Goal: Task Accomplishment & Management: Complete application form

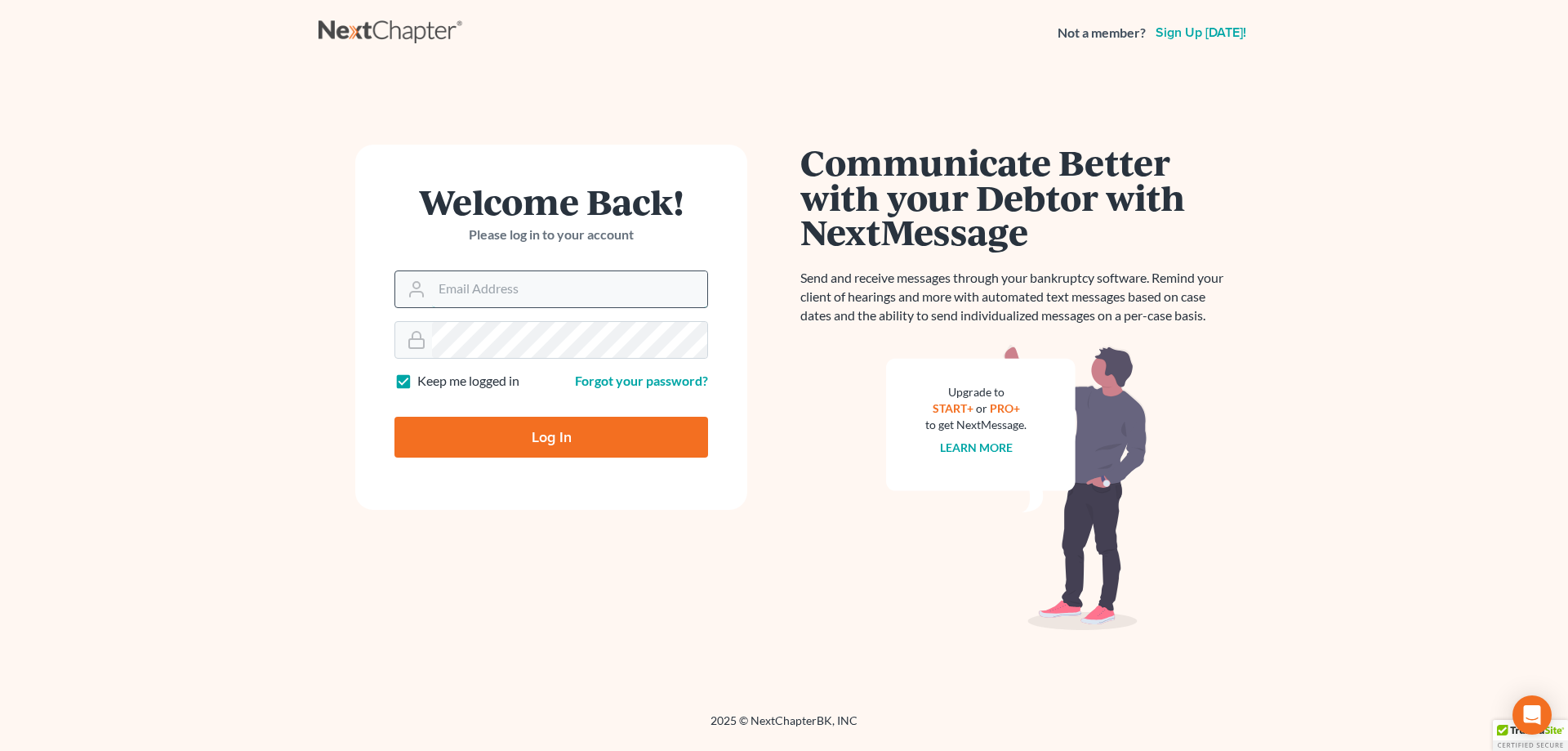
click at [438, 280] on input "Email Address" at bounding box center [569, 289] width 275 height 36
type input "[EMAIL_ADDRESS][DOMAIN_NAME]"
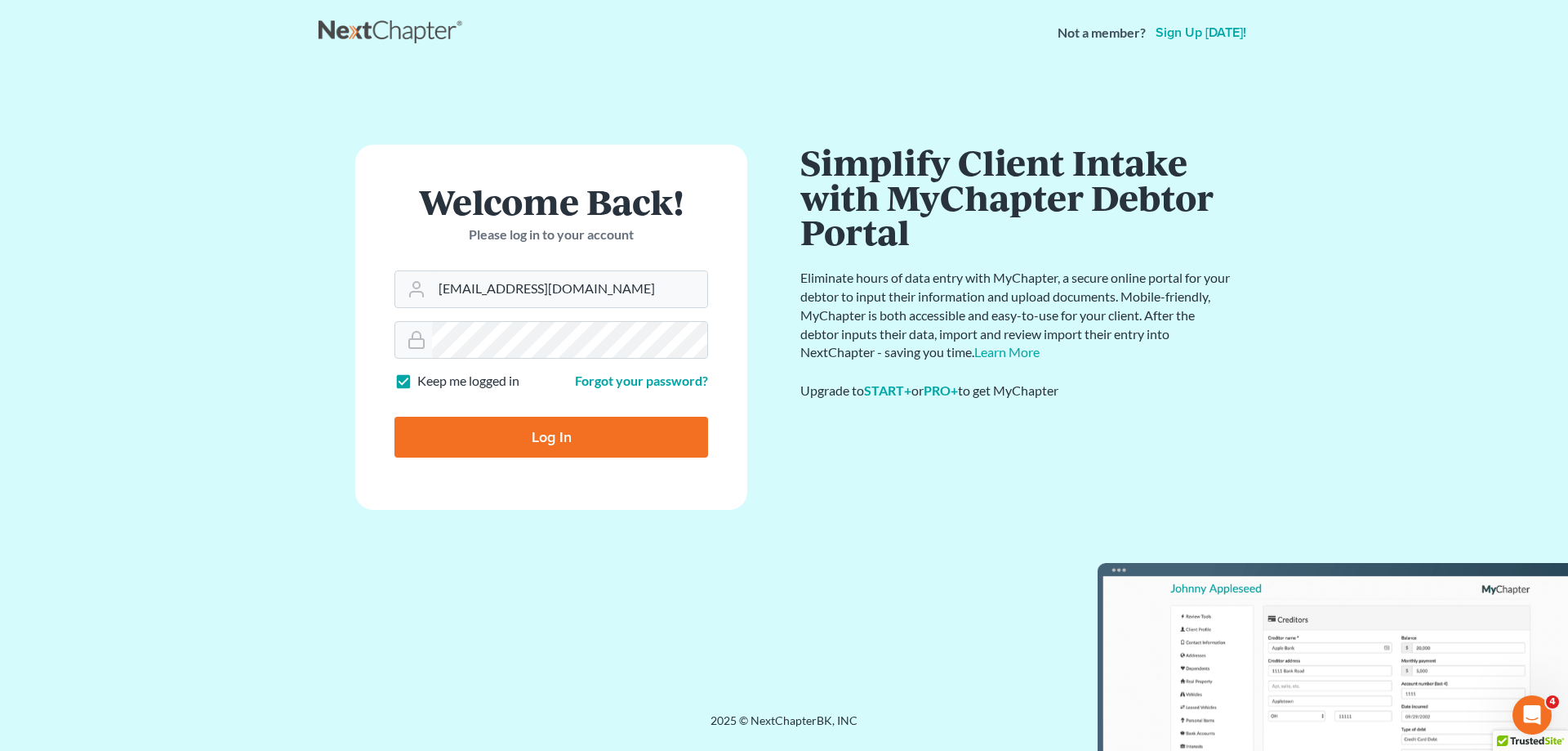
click at [541, 441] on input "Log In" at bounding box center [552, 436] width 314 height 41
type input "Thinking..."
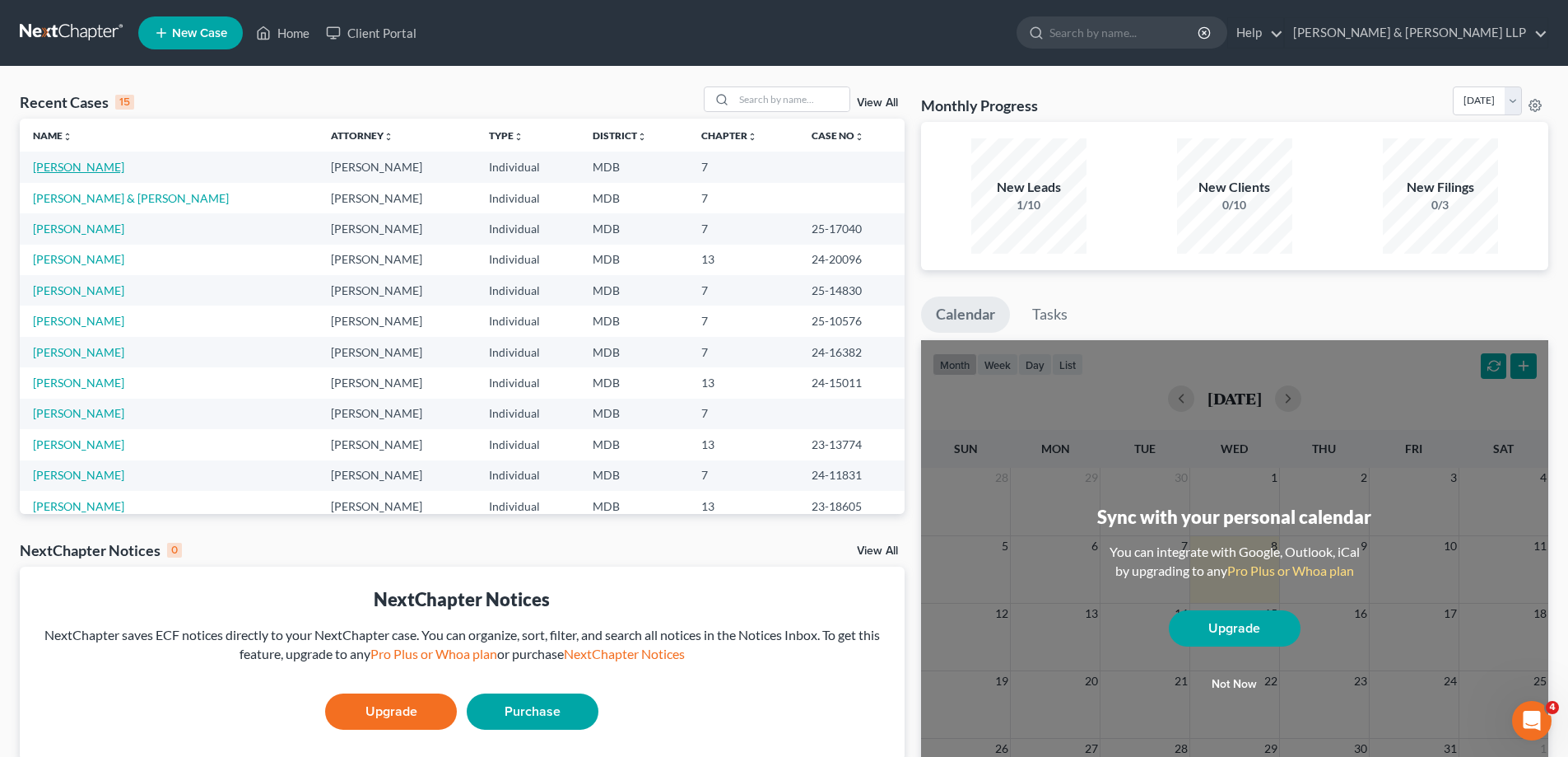
click at [79, 168] on link "Cuartas, Luis" at bounding box center [78, 166] width 91 height 14
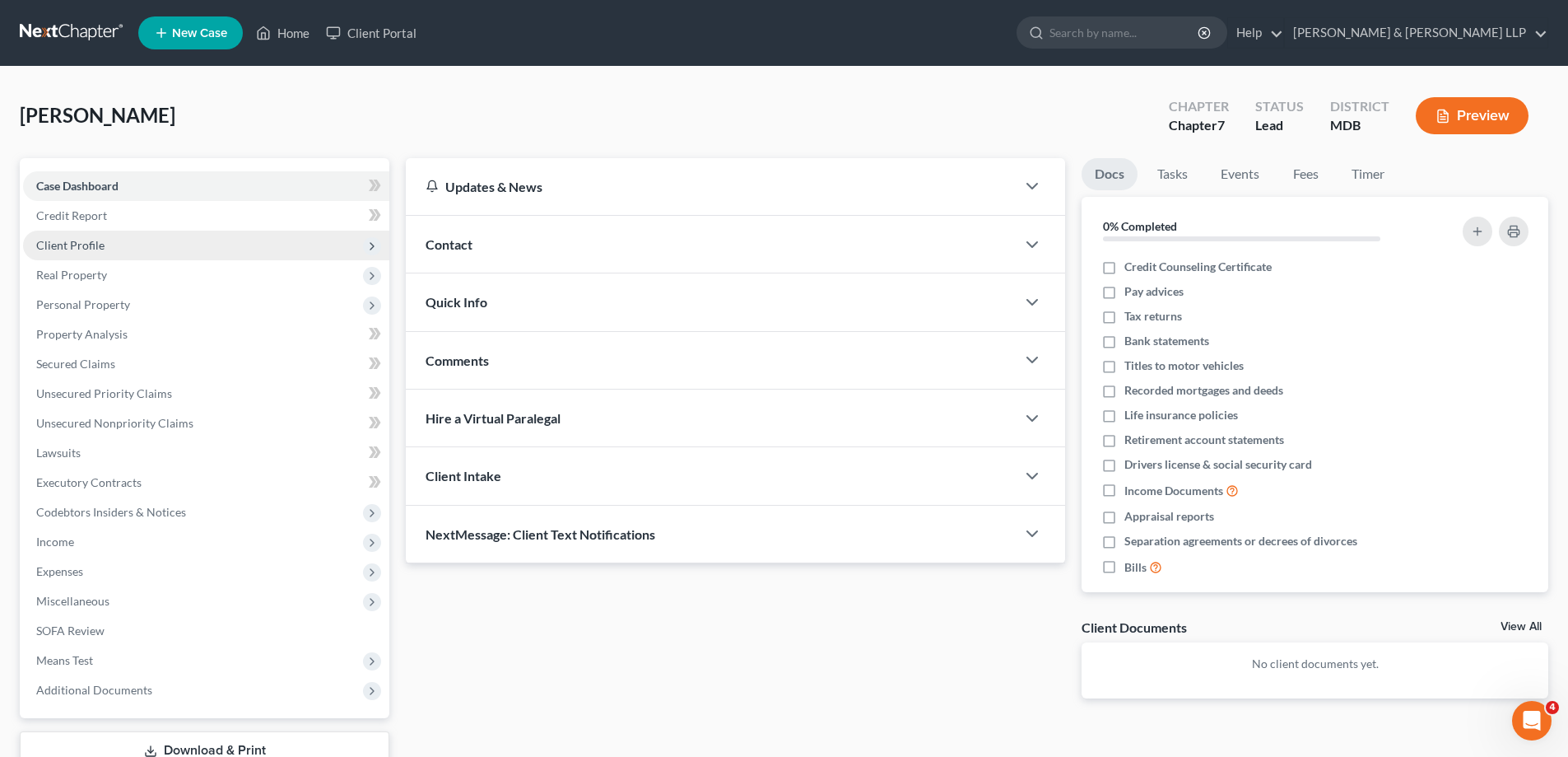
click at [86, 248] on span "Client Profile" at bounding box center [70, 245] width 68 height 14
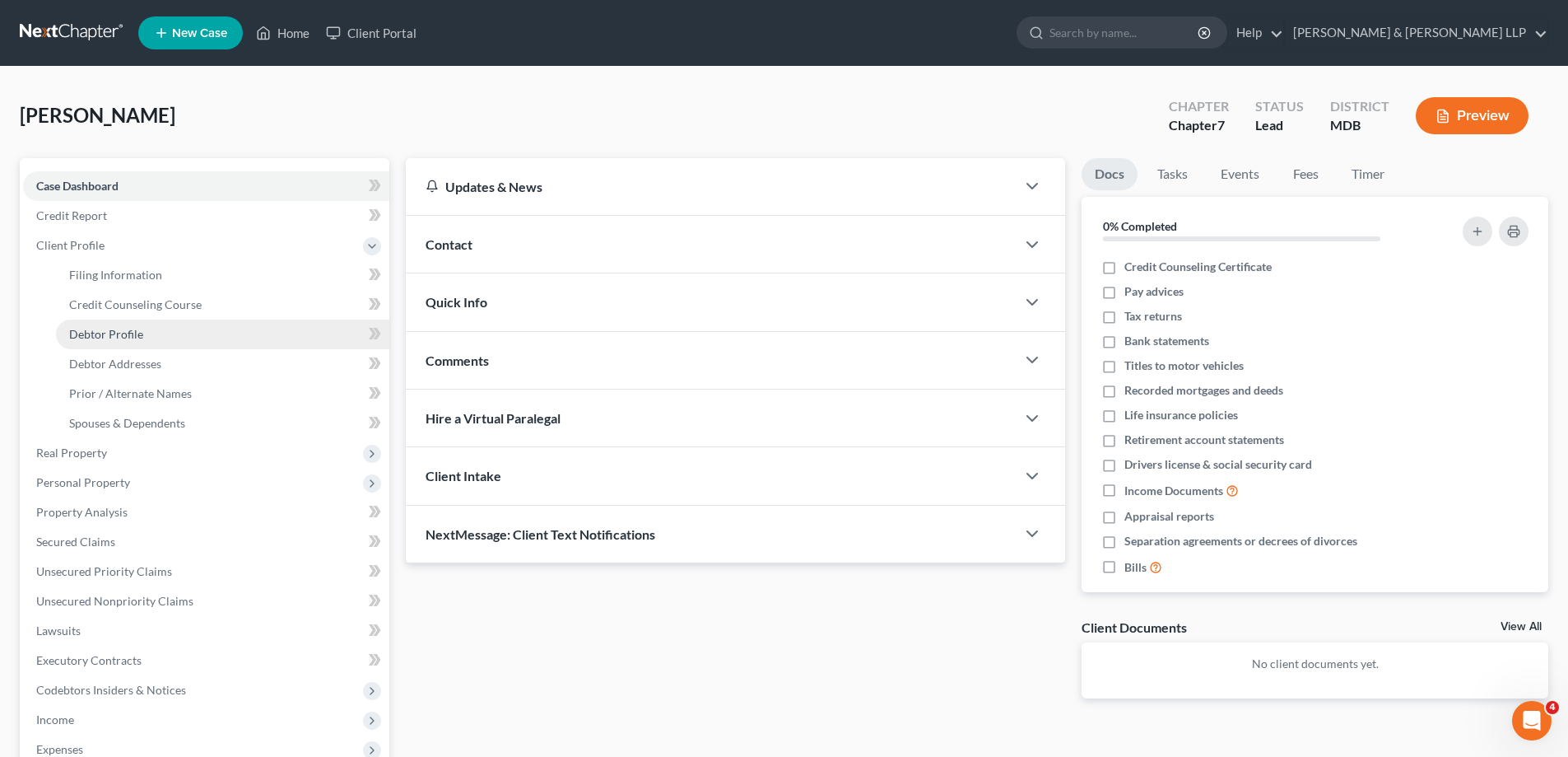
click at [113, 334] on span "Debtor Profile" at bounding box center [106, 333] width 74 height 14
select select "1"
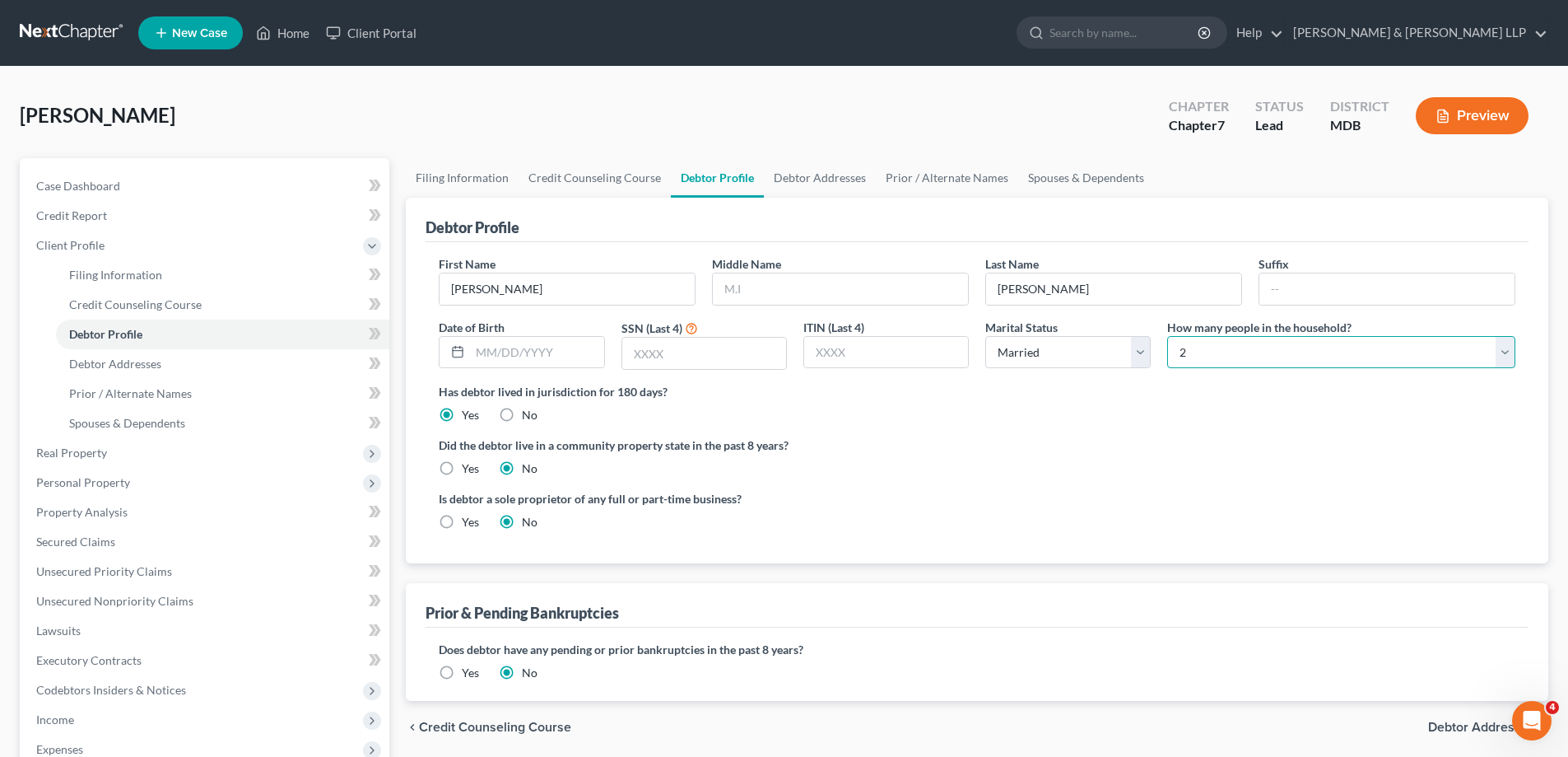
click at [1506, 356] on select "Select 1 2 3 4 5 6 7 8 9 10 11 12 13 14 15 16 17 18 19 20" at bounding box center [1341, 352] width 348 height 33
select select "3"
click at [1167, 336] on select "Select 1 2 3 4 5 6 7 8 9 10 11 12 13 14 15 16 17 18 19 20" at bounding box center [1341, 352] width 348 height 33
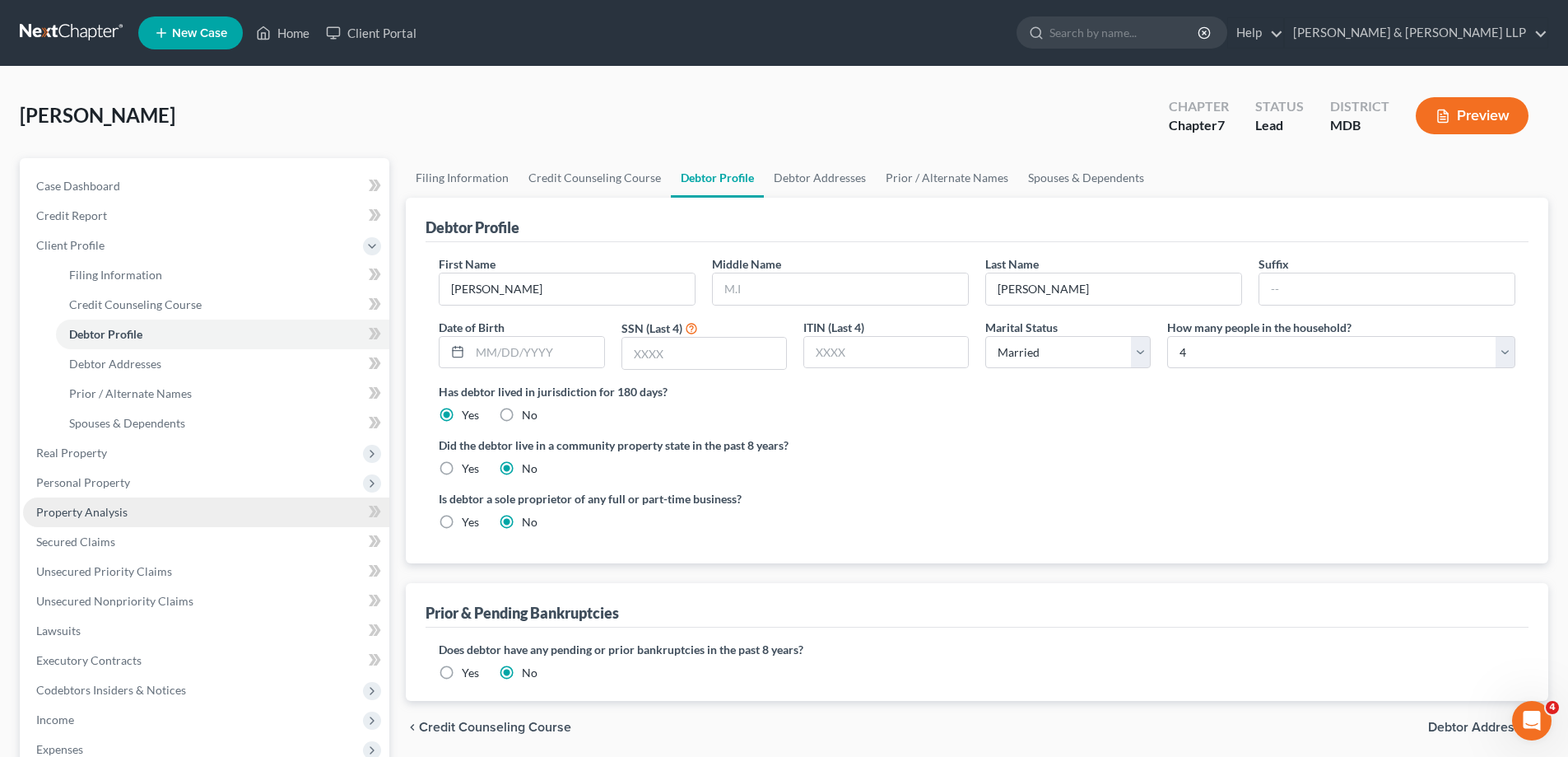
click at [122, 505] on span "Property Analysis" at bounding box center [82, 511] width 91 height 14
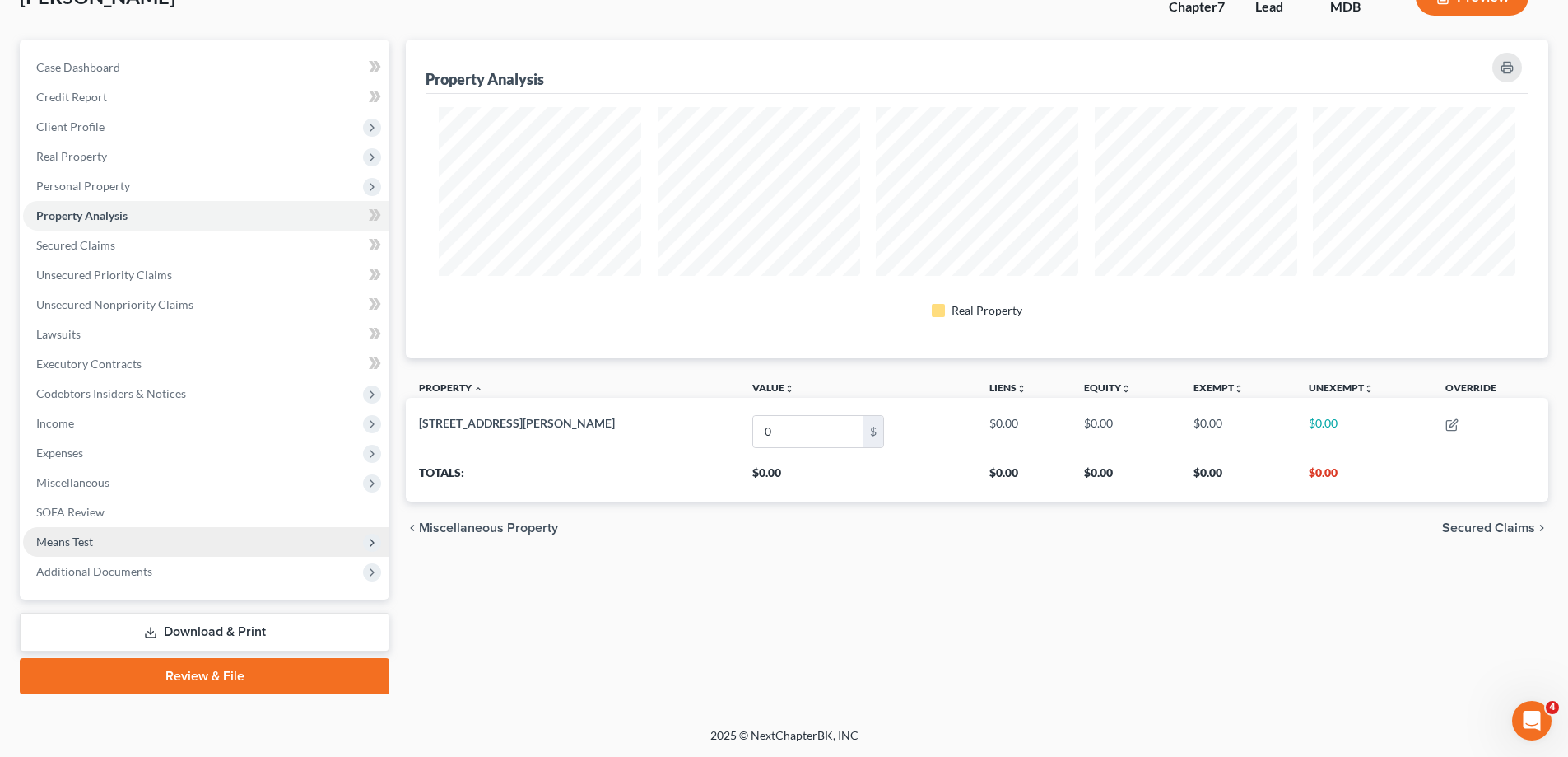
click at [83, 541] on span "Means Test" at bounding box center [64, 541] width 57 height 14
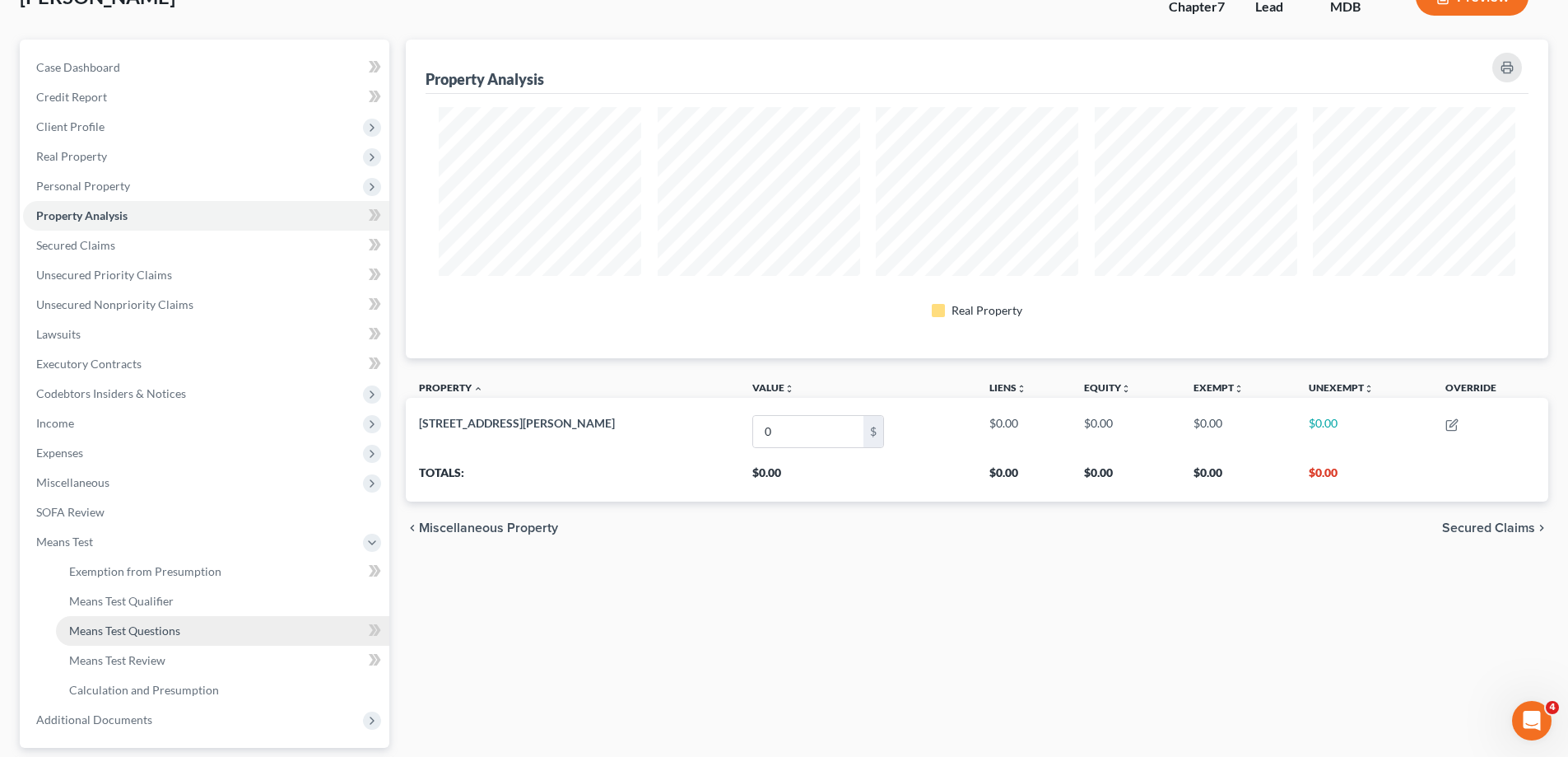
click at [140, 631] on span "Means Test Questions" at bounding box center [125, 630] width 112 height 14
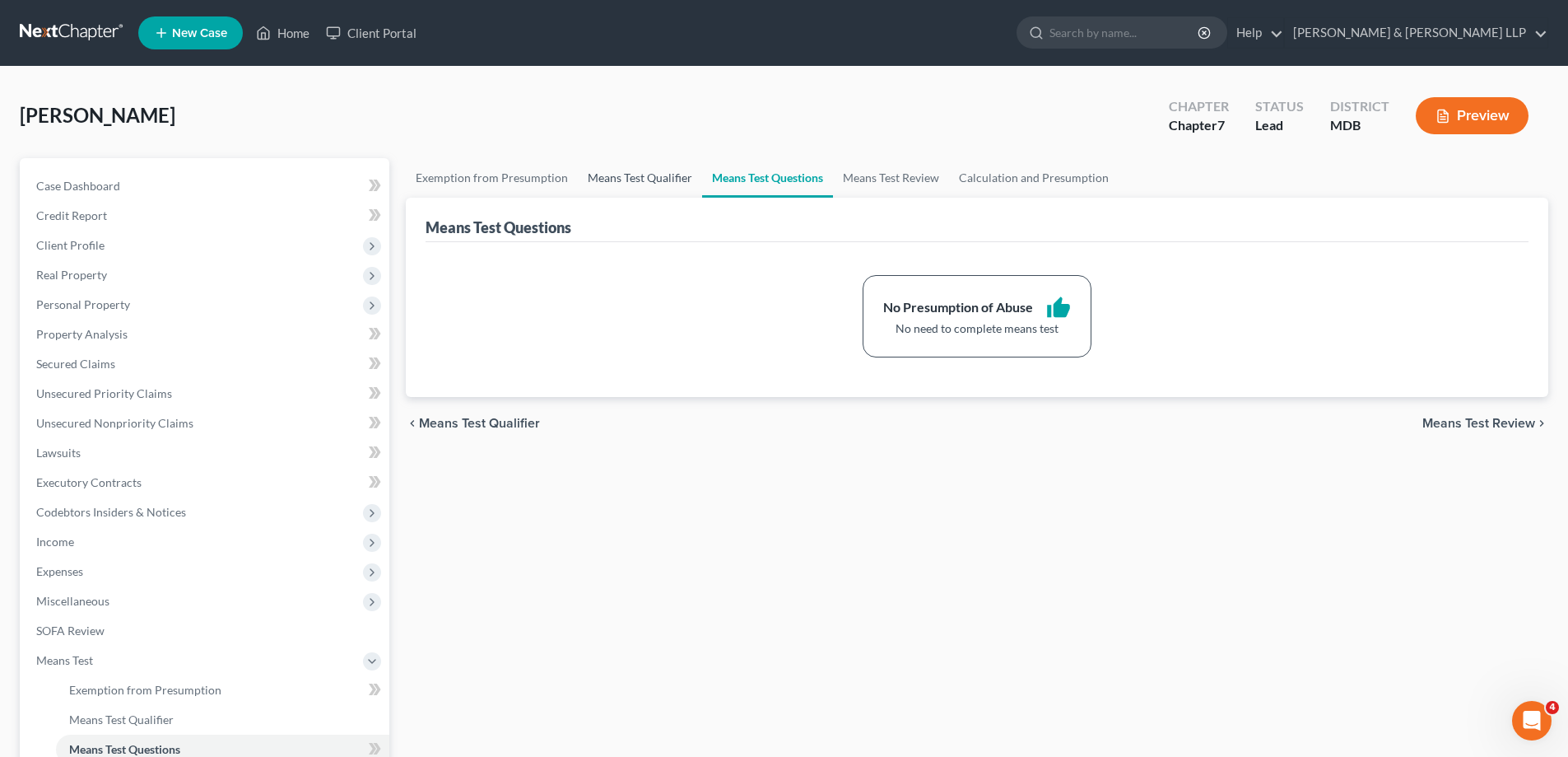
click at [637, 177] on link "Means Test Qualifier" at bounding box center [640, 178] width 125 height 39
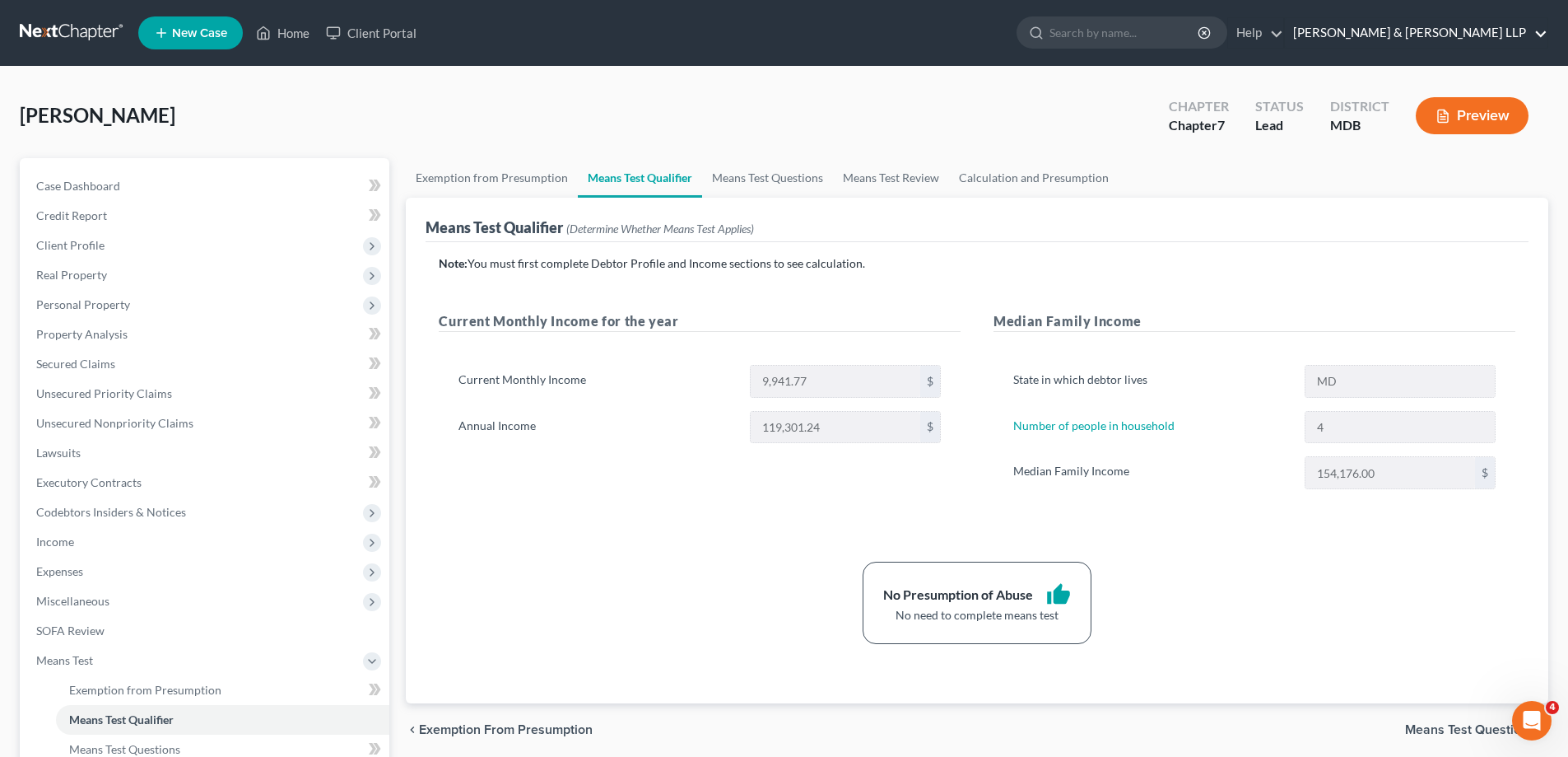
click at [1516, 35] on link "Skeen & Kauffman LLP" at bounding box center [1416, 33] width 262 height 30
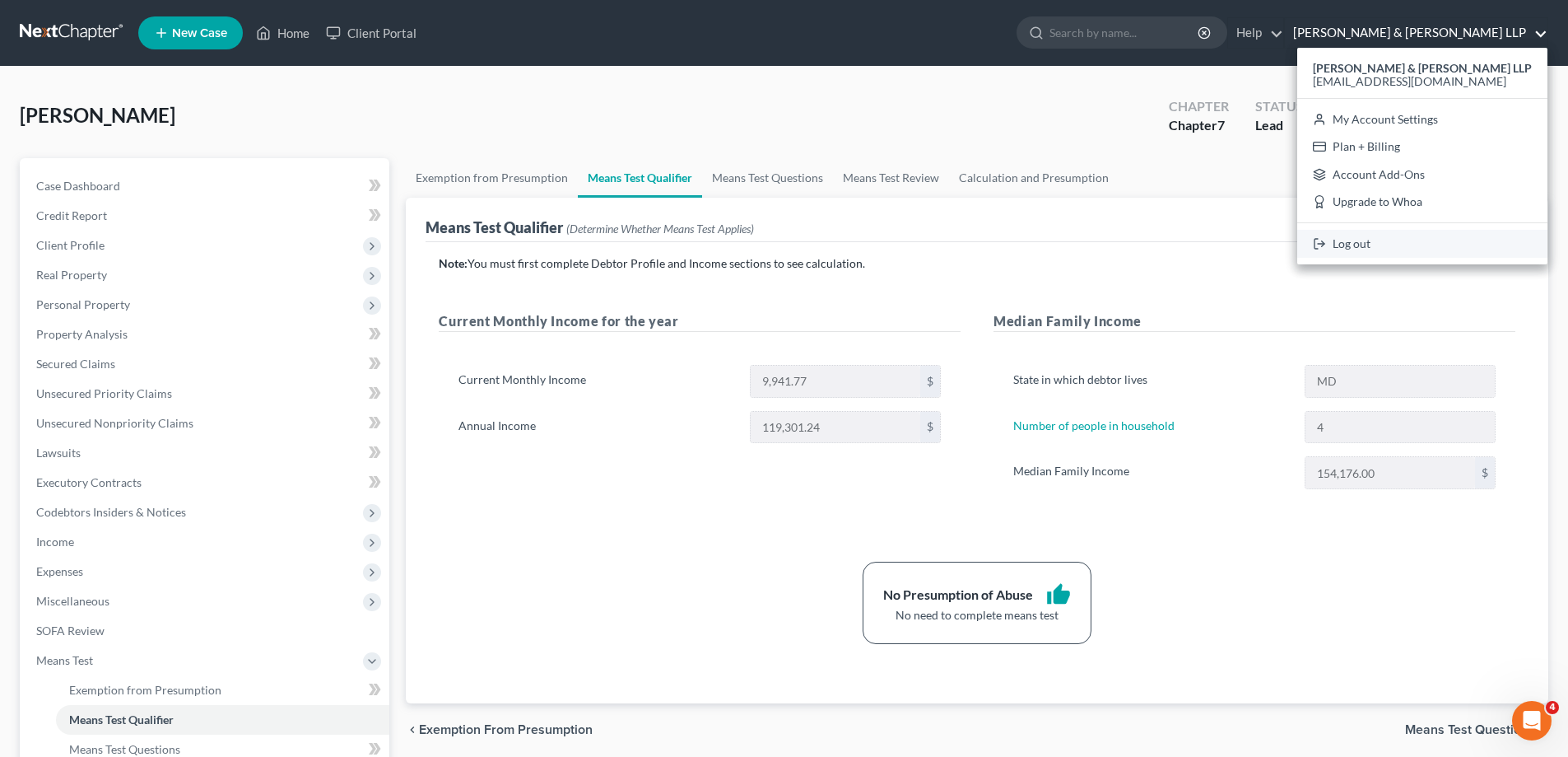
click at [1447, 246] on link "Log out" at bounding box center [1422, 244] width 250 height 28
